Goal: Task Accomplishment & Management: Complete application form

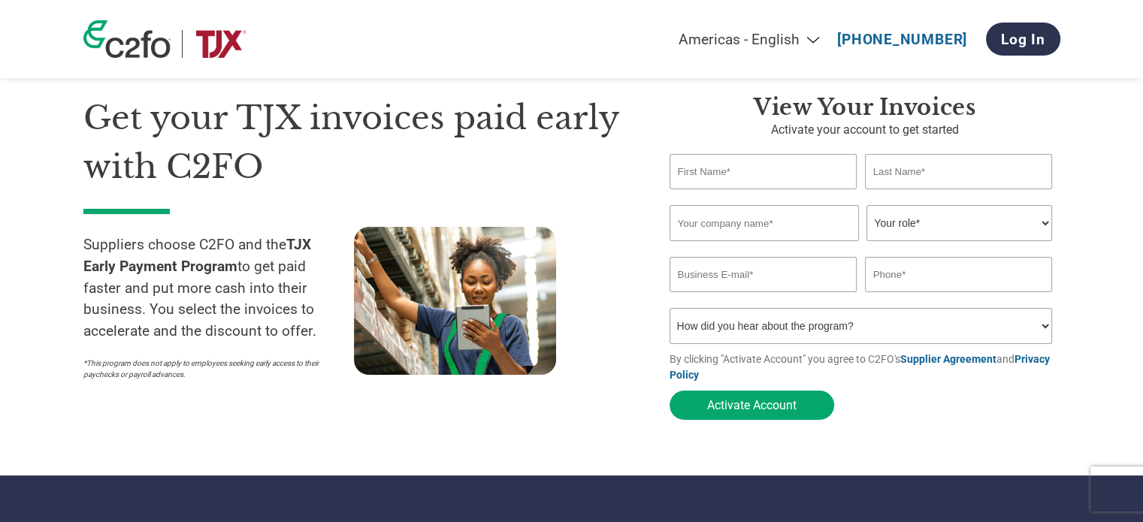
scroll to position [75, 0]
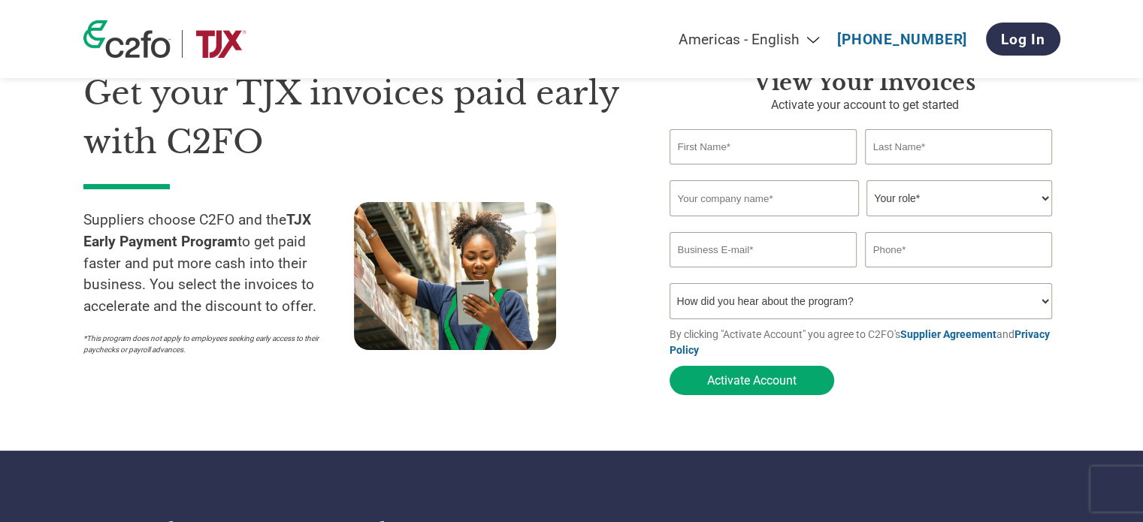
click at [754, 142] on input "text" at bounding box center [763, 146] width 188 height 35
type input "[PERSON_NAME]"
click at [892, 153] on input "text" at bounding box center [959, 146] width 188 height 35
type input "Staniurska"
click at [699, 199] on input "text" at bounding box center [763, 198] width 189 height 36
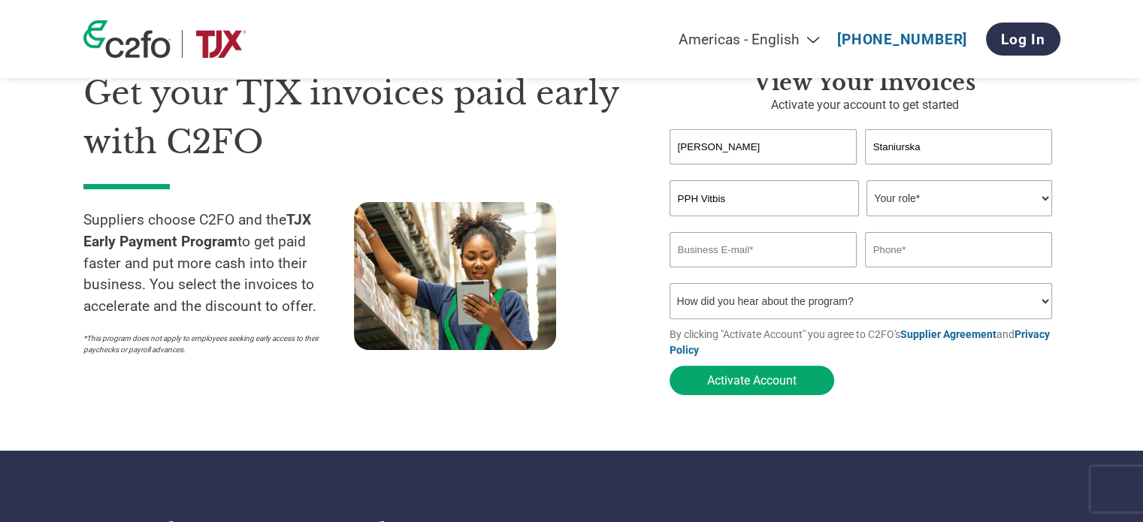
type input "PPH VITBIS"
type input "768783110"
click at [763, 255] on input "email" at bounding box center [763, 249] width 188 height 35
type input "[EMAIL_ADDRESS][DOMAIN_NAME]"
click at [894, 200] on select "Your role* CFO Controller Credit Manager Finance Director Treasurer CEO Preside…" at bounding box center [959, 198] width 186 height 36
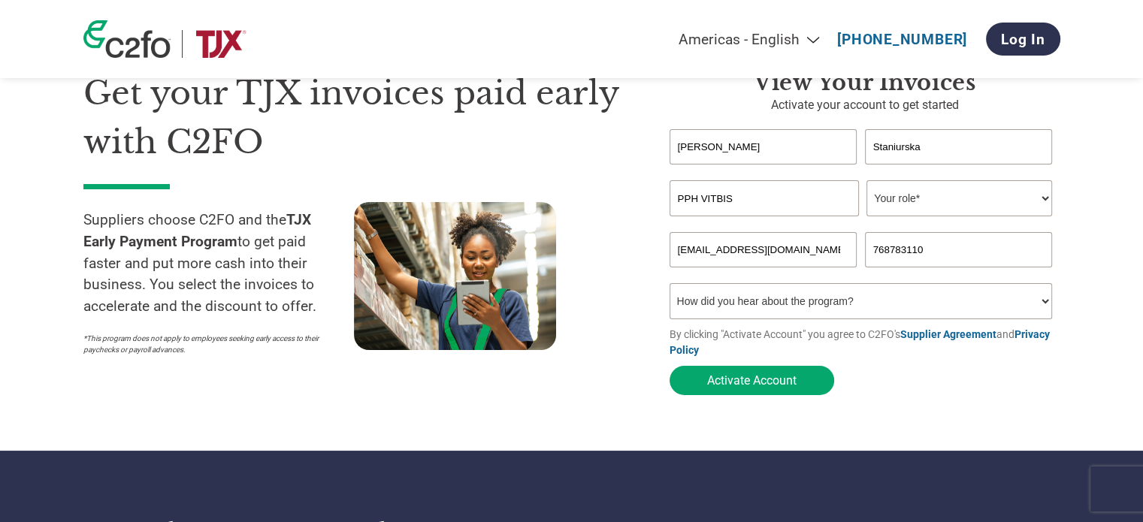
select select "OTHER"
click at [866, 181] on select "Your role* CFO Controller Credit Manager Finance Director Treasurer CEO Preside…" at bounding box center [959, 198] width 186 height 36
click at [808, 303] on select "How did you hear about the program? Received a letter Email Social Media Online…" at bounding box center [860, 301] width 383 height 36
select select "Email"
click at [669, 286] on select "How did you hear about the program? Received a letter Email Social Media Online…" at bounding box center [860, 301] width 383 height 36
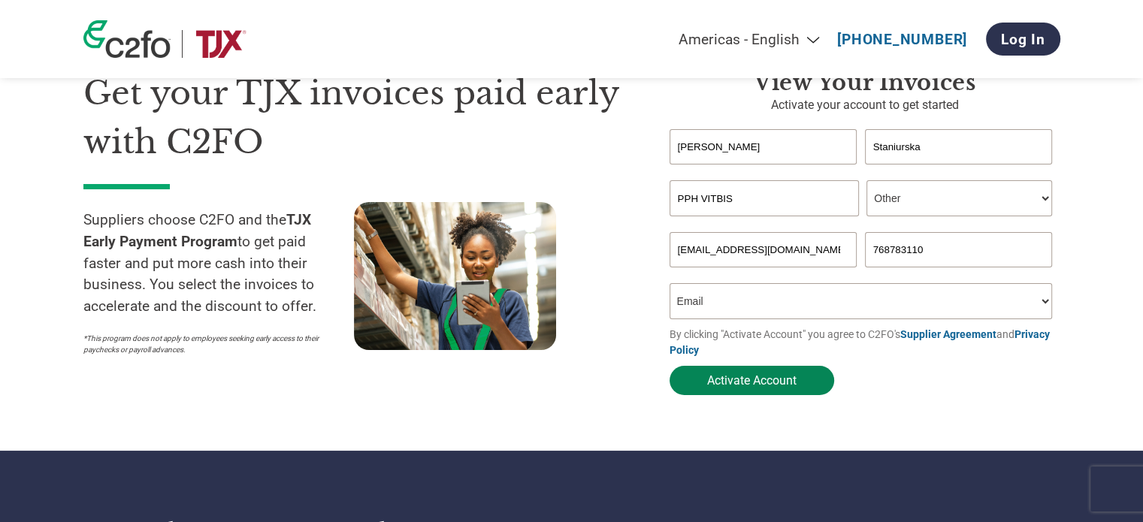
click at [754, 385] on button "Activate Account" at bounding box center [751, 380] width 165 height 29
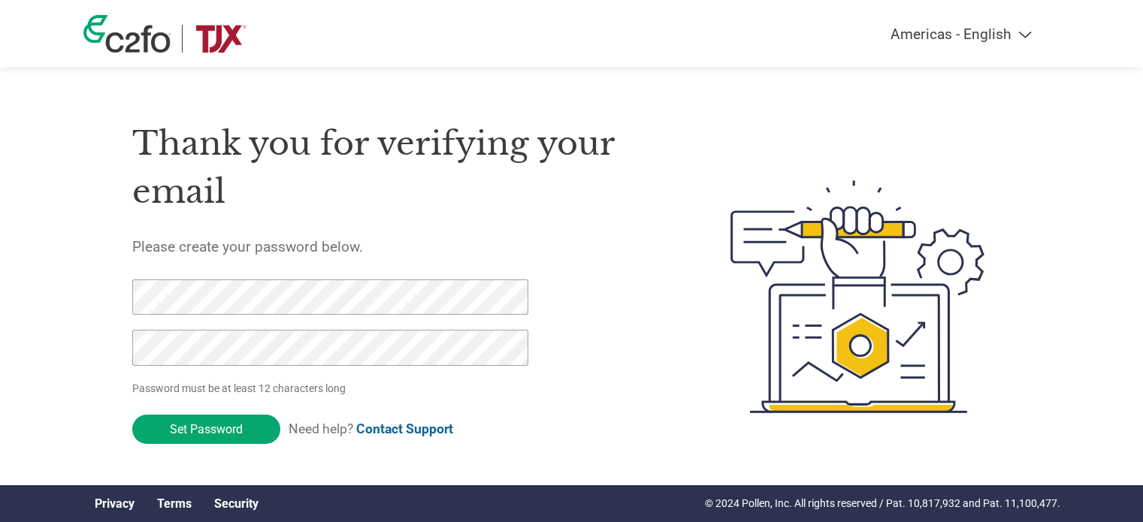
click at [132, 415] on input "Set Password" at bounding box center [206, 429] width 148 height 29
click at [8, 283] on div "Americas - English Américas - Español Américas - Português Amériques - Français…" at bounding box center [571, 236] width 1143 height 473
click at [6, 346] on div "Americas - English Américas - Español Américas - Português Amériques - Français…" at bounding box center [571, 236] width 1143 height 473
click at [177, 439] on input "Set Password" at bounding box center [206, 429] width 148 height 29
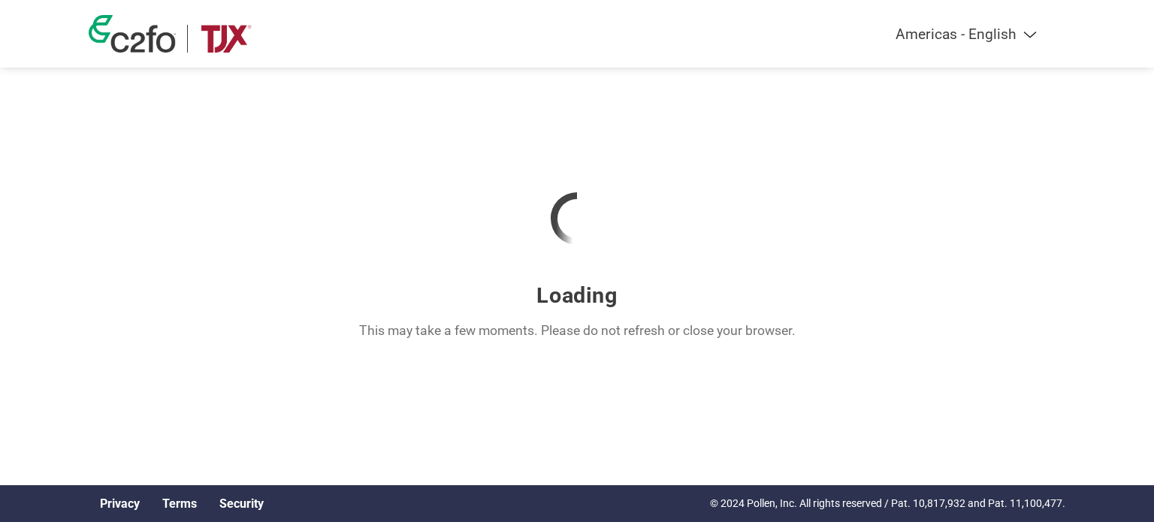
click at [894, 333] on div "Loading This may take a few moments. Please do not refresh or close your browse…" at bounding box center [577, 255] width 977 height 200
